Goal: Find specific page/section: Find specific page/section

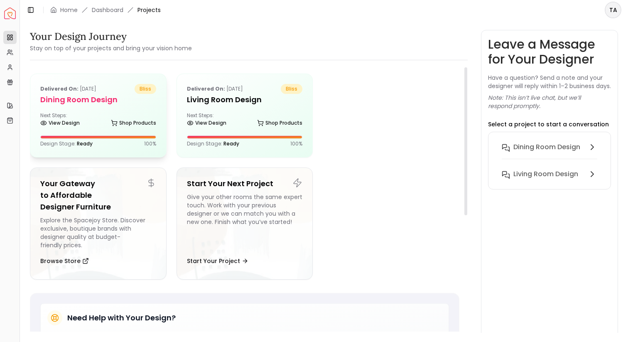
click at [112, 103] on h5 "Dining Room design" at bounding box center [98, 100] width 116 height 12
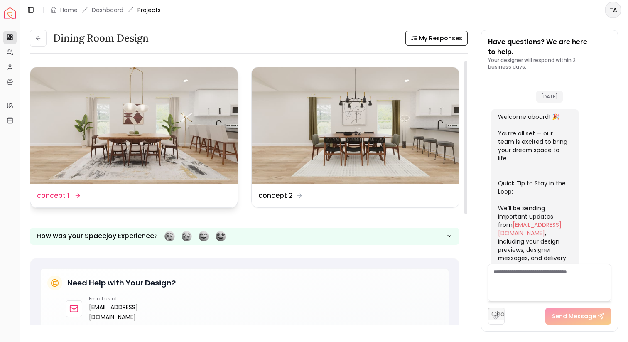
scroll to position [355, 0]
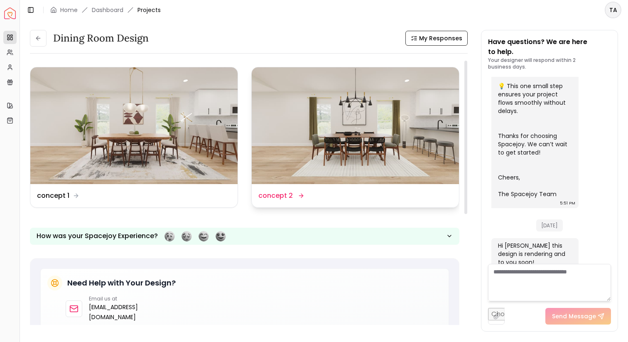
click at [284, 158] on img at bounding box center [355, 125] width 207 height 117
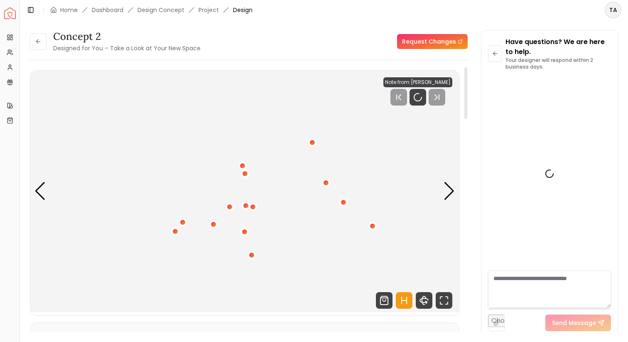
scroll to position [348, 0]
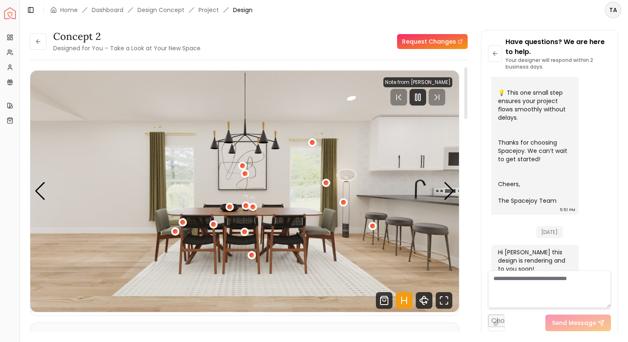
click at [407, 294] on icon "Hotspots Toggle" at bounding box center [404, 300] width 17 height 17
click at [415, 93] on icon "Pause" at bounding box center [418, 97] width 10 height 10
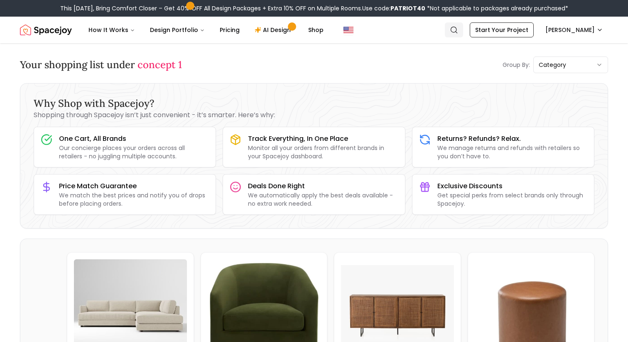
click at [463, 35] on link "Search" at bounding box center [454, 29] width 18 height 15
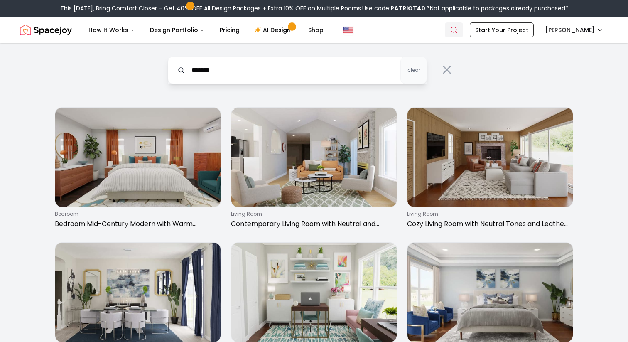
type input "*******"
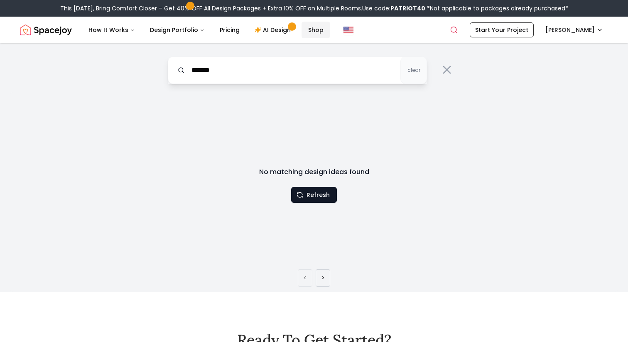
click at [316, 30] on link "Shop" at bounding box center [316, 30] width 29 height 17
